Goal: Use online tool/utility: Utilize a website feature to perform a specific function

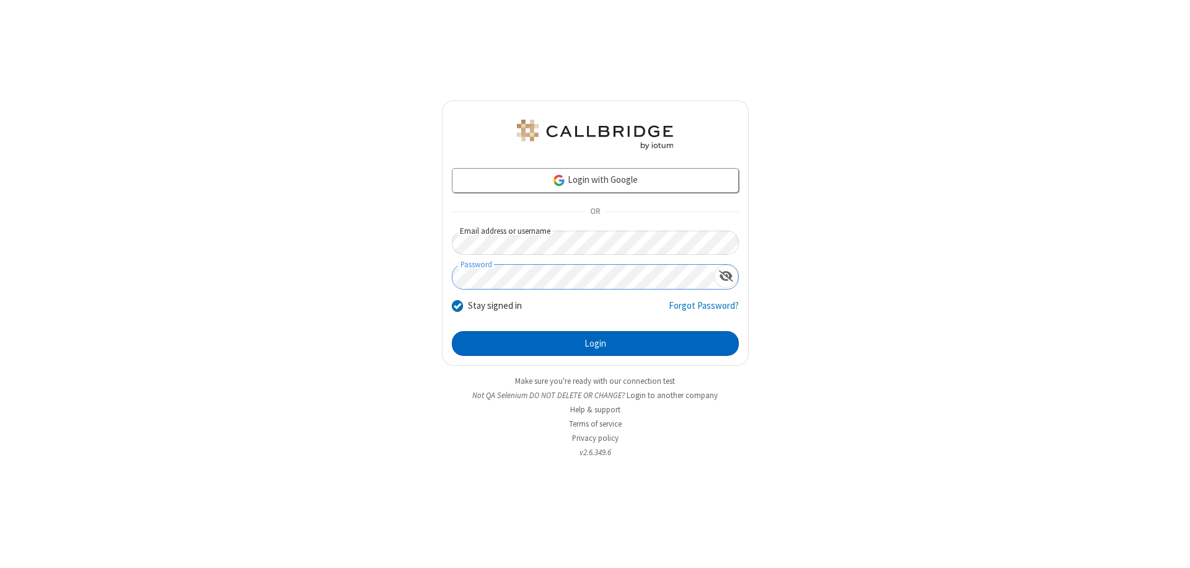
click at [595, 343] on button "Login" at bounding box center [595, 343] width 287 height 25
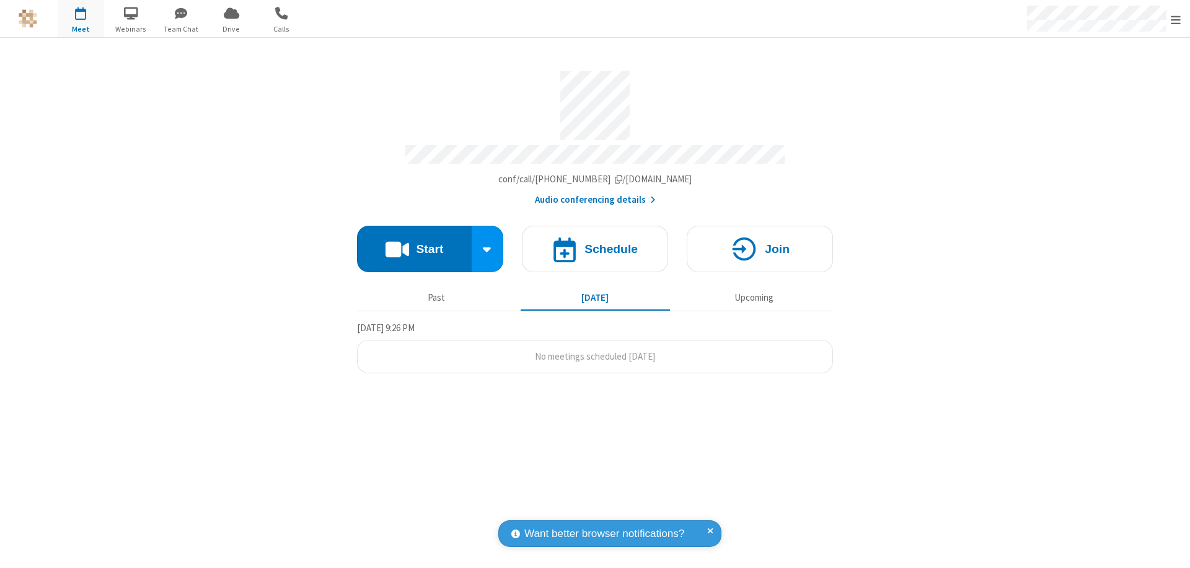
click at [414, 243] on button "Start" at bounding box center [414, 249] width 115 height 46
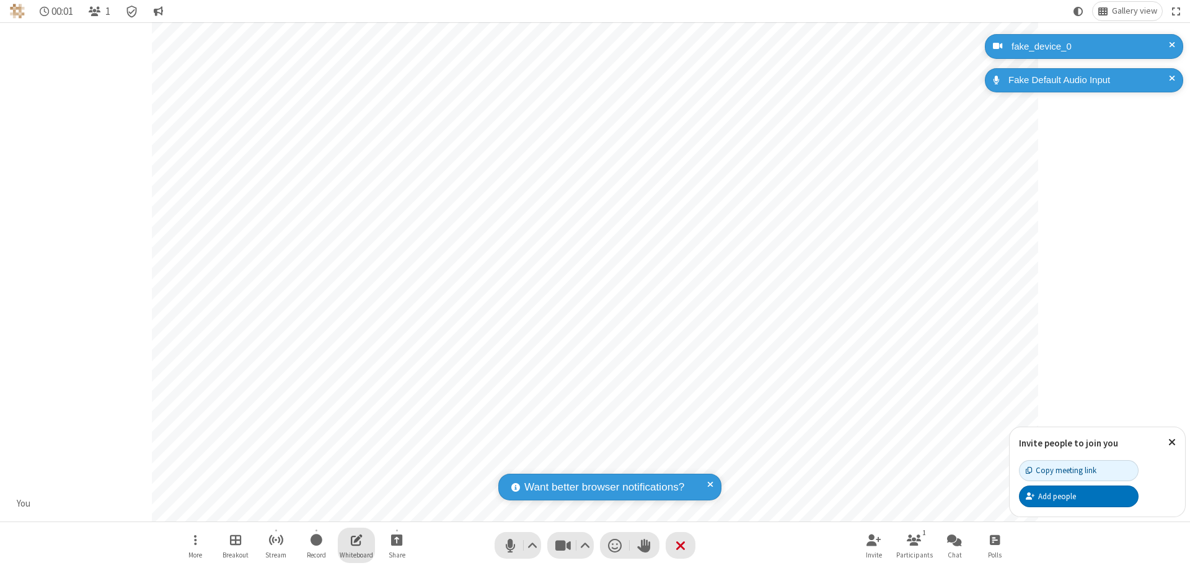
click at [356, 539] on span "Open shared whiteboard" at bounding box center [357, 539] width 12 height 15
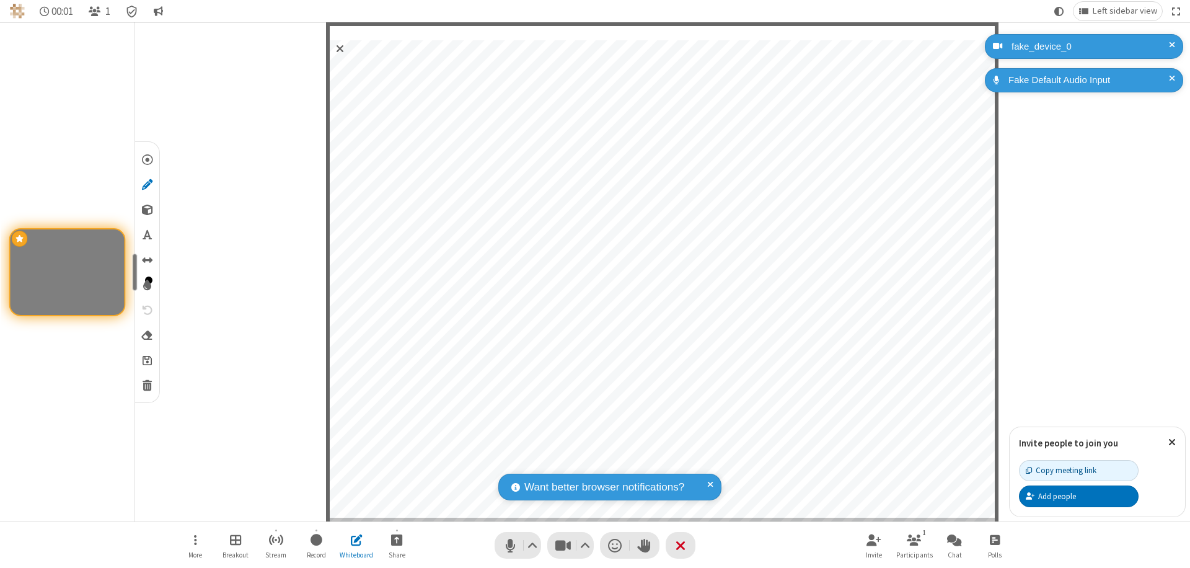
click at [146, 360] on span "Save" at bounding box center [147, 359] width 9 height 13
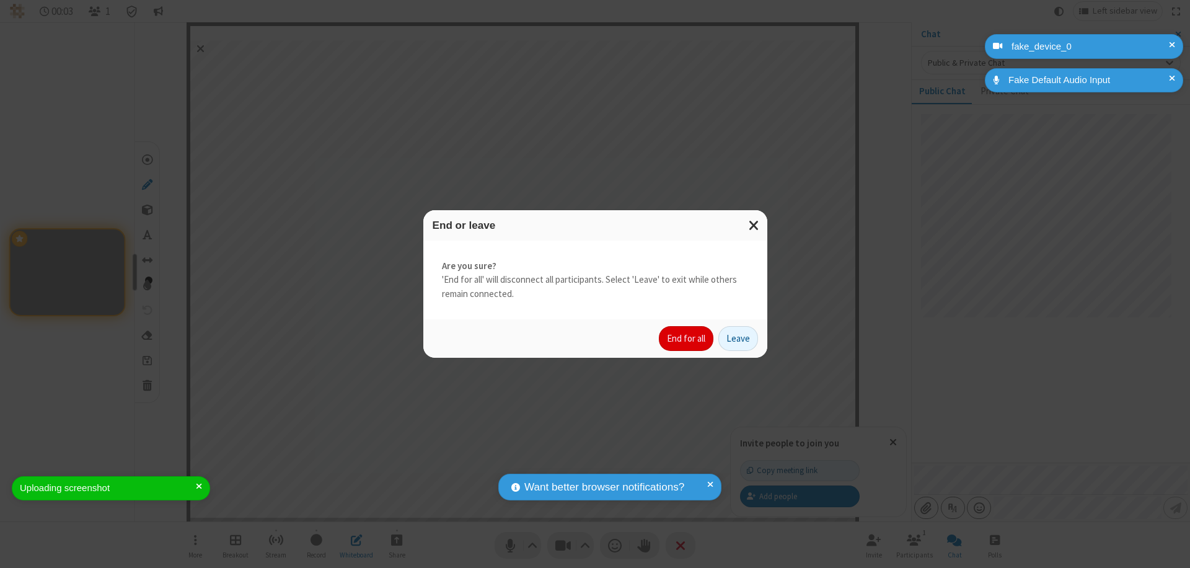
click at [687, 338] on button "End for all" at bounding box center [686, 338] width 55 height 25
